Goal: Transaction & Acquisition: Purchase product/service

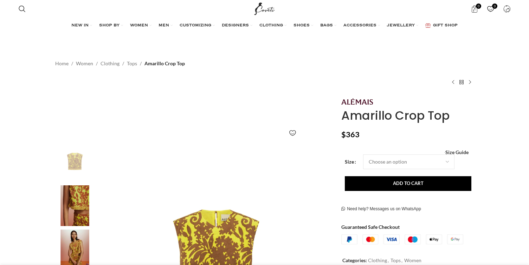
select select "12-[GEOGRAPHIC_DATA]"
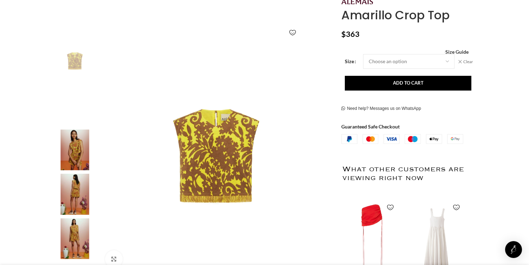
scroll to position [0, 74]
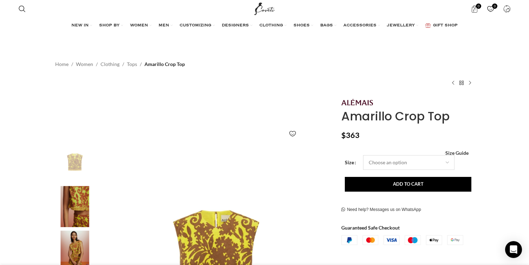
click at [396, 162] on select "Choose an option 4 UK 6 UK 8 UK 10 UK 12 UK 14 UK 16 UK" at bounding box center [408, 162] width 91 height 15
click at [363, 155] on select "Choose an option 4 UK 6 UK 8 UK 10 UK 12 UK 14 UK 16 UK" at bounding box center [408, 162] width 91 height 15
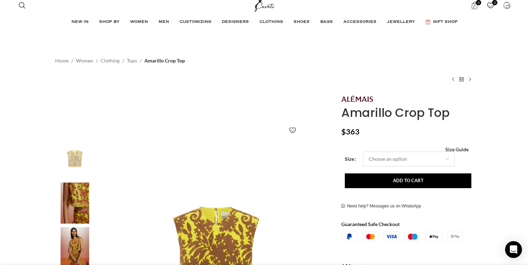
select select "12-[GEOGRAPHIC_DATA]"
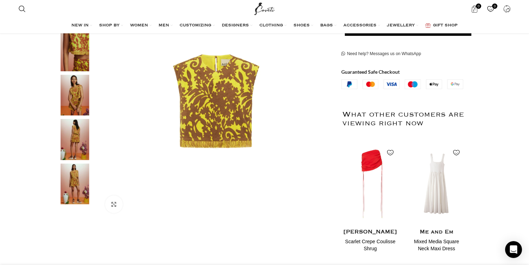
scroll to position [0, 74]
click at [80, 98] on img "3 / 5" at bounding box center [74, 95] width 43 height 41
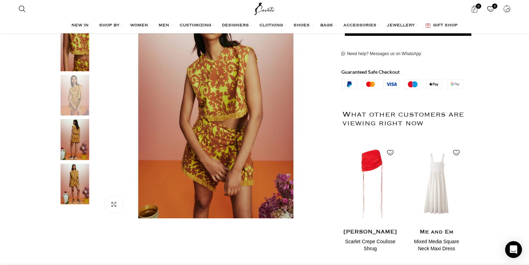
scroll to position [0, 370]
